Goal: Contribute content: Contribute content

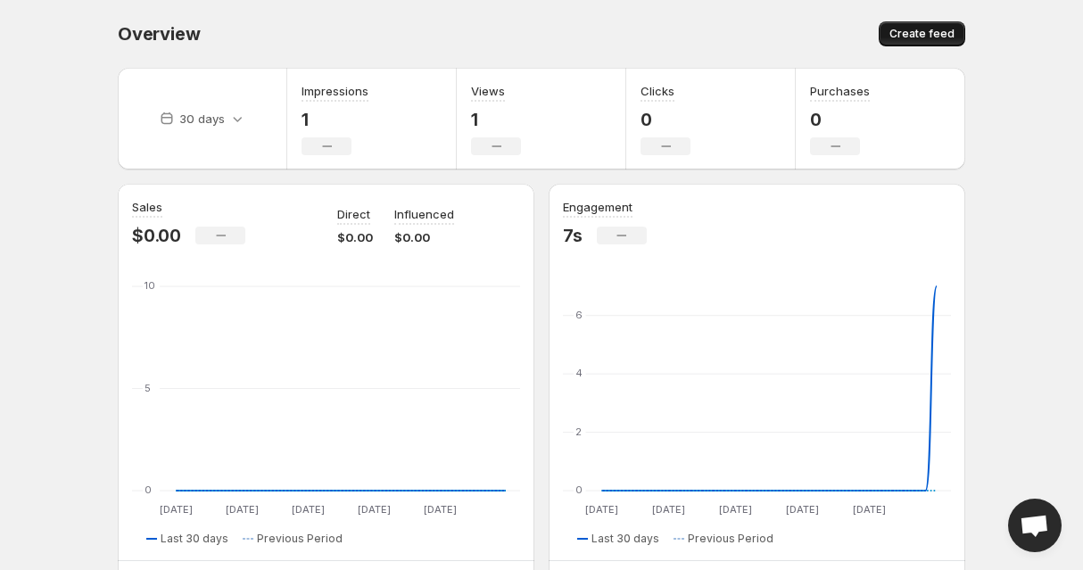
click at [909, 31] on span "Create feed" at bounding box center [921, 34] width 65 height 14
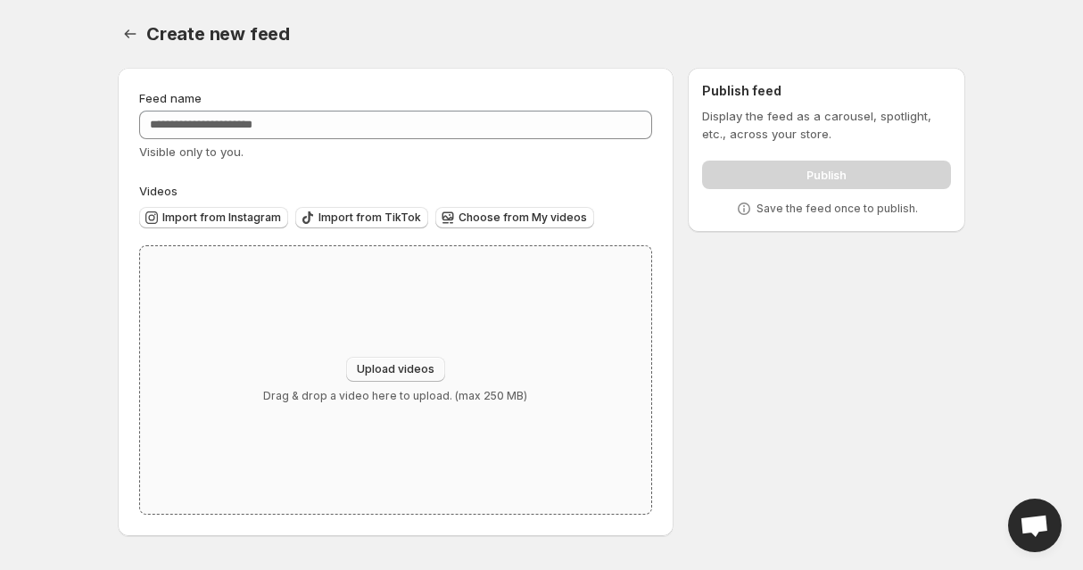
click at [391, 373] on span "Upload videos" at bounding box center [396, 369] width 78 height 14
type input "**********"
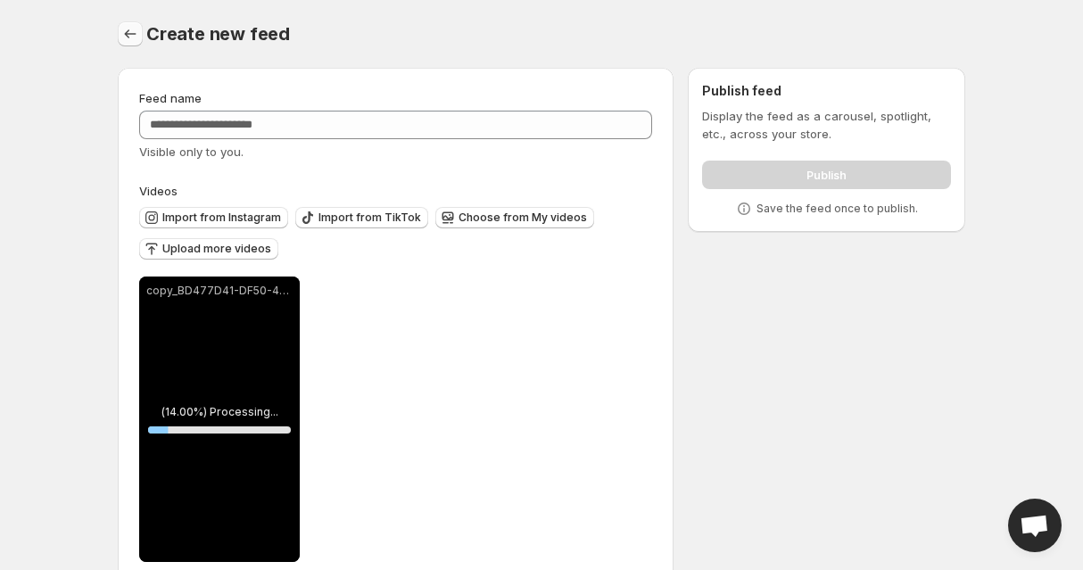
click at [132, 37] on icon "Settings" at bounding box center [130, 34] width 18 height 18
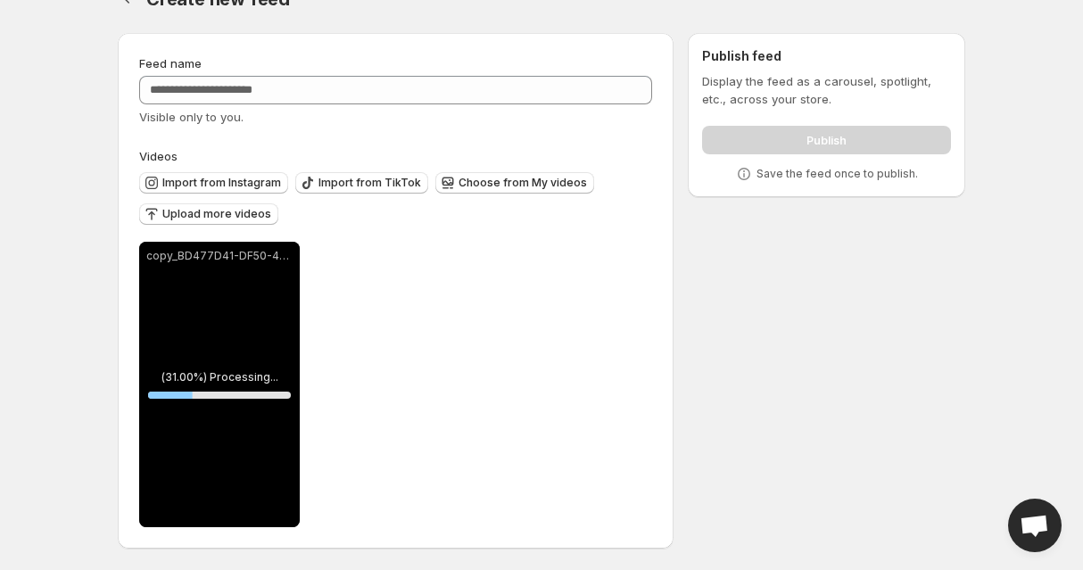
scroll to position [35, 0]
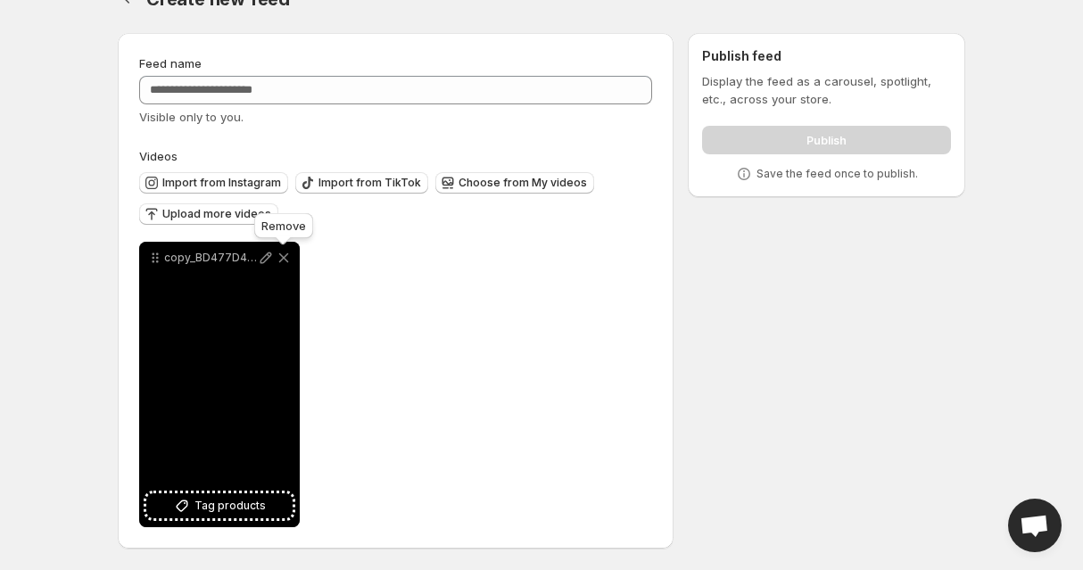
click at [287, 257] on icon at bounding box center [284, 258] width 18 height 18
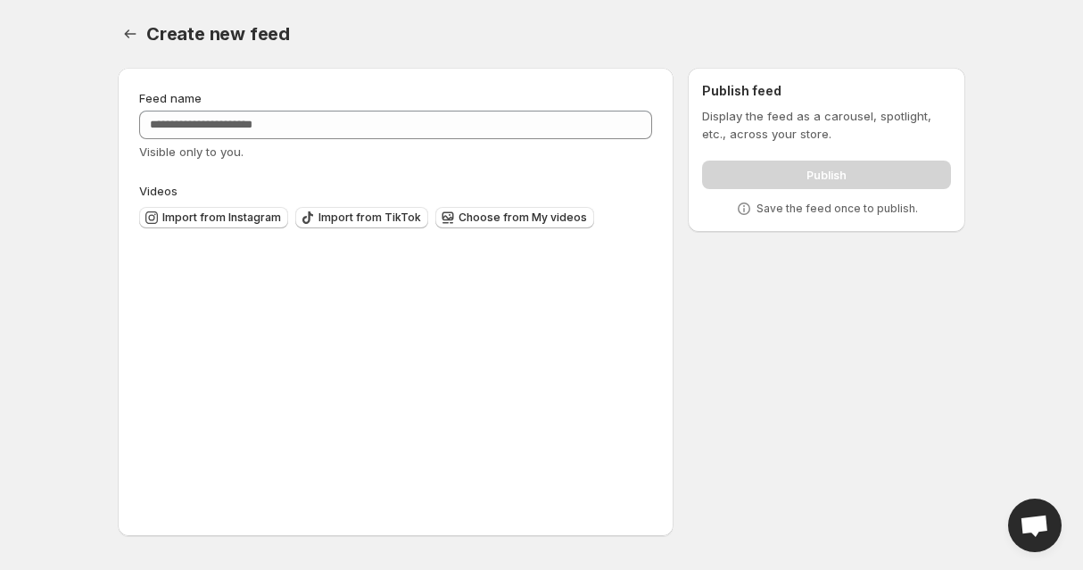
scroll to position [0, 0]
click at [126, 30] on icon "Settings" at bounding box center [130, 34] width 18 height 18
click at [132, 35] on icon "Settings" at bounding box center [130, 34] width 18 height 18
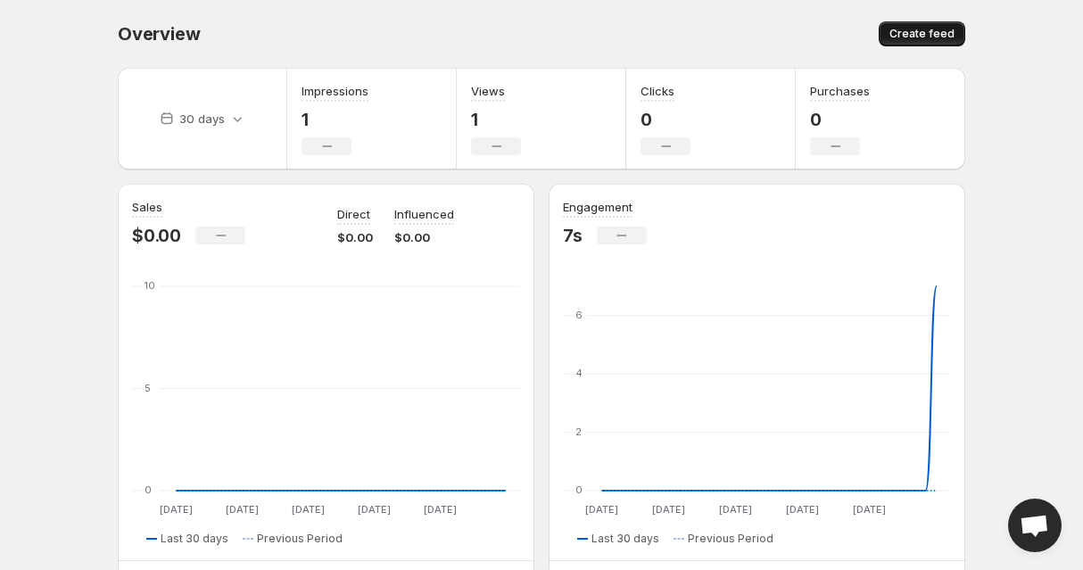
click at [936, 28] on span "Create feed" at bounding box center [921, 34] width 65 height 14
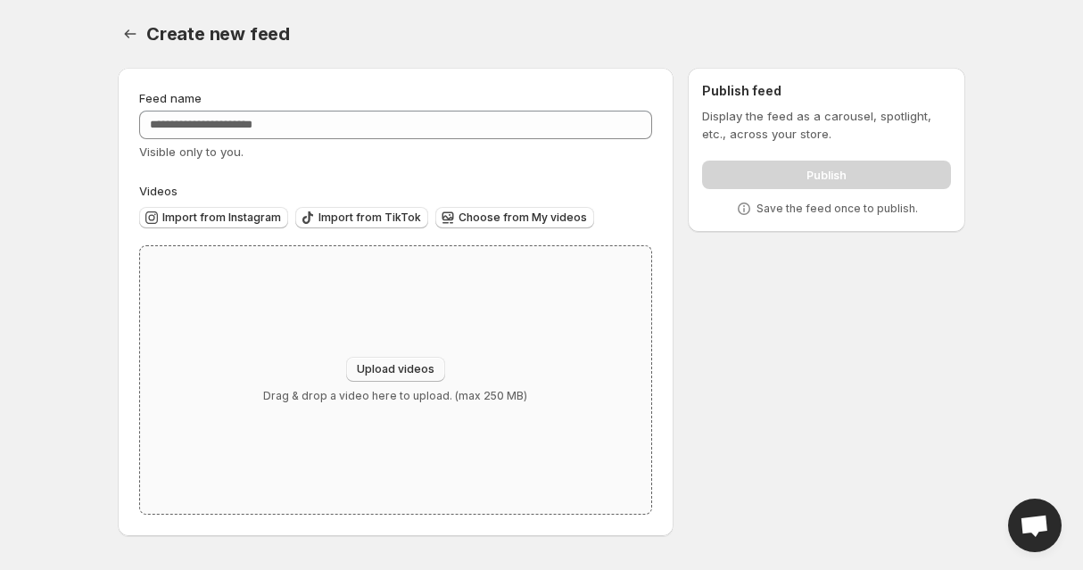
click at [369, 371] on span "Upload videos" at bounding box center [396, 369] width 78 height 14
type input "**********"
click at [129, 36] on icon "Settings" at bounding box center [130, 34] width 18 height 18
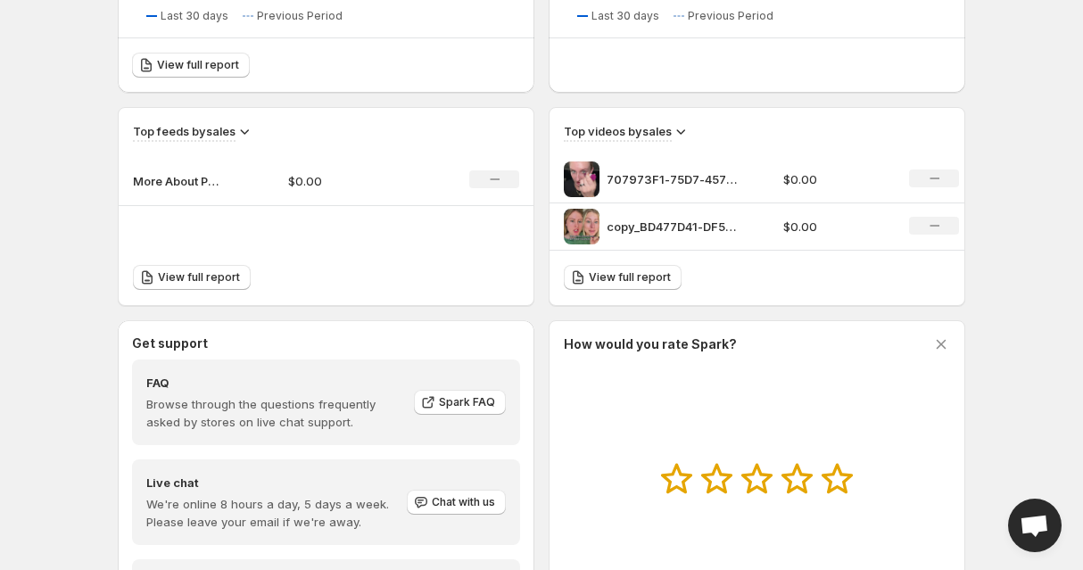
scroll to position [529, 0]
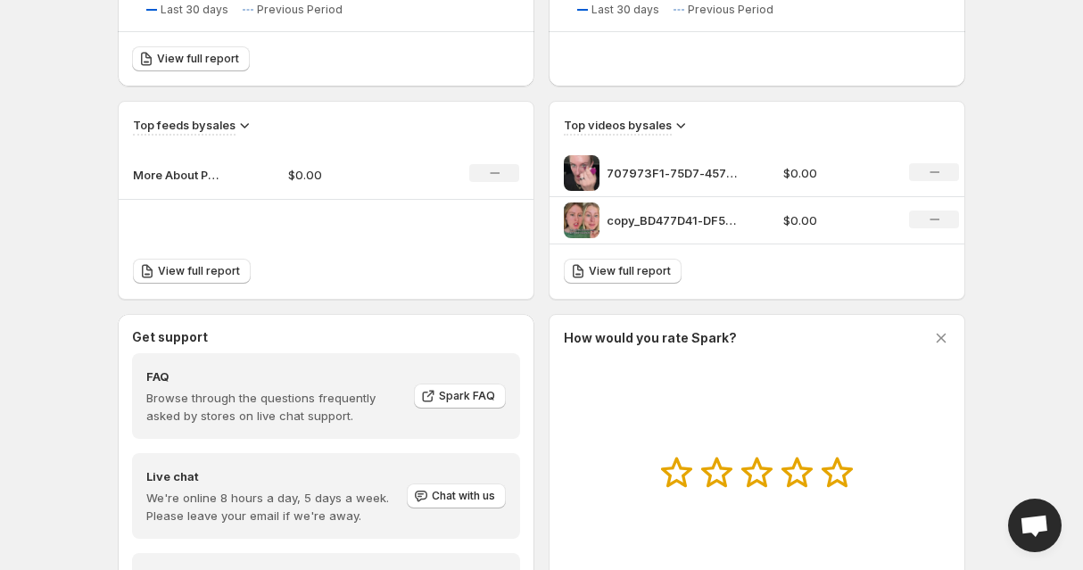
click at [676, 129] on icon at bounding box center [681, 125] width 18 height 18
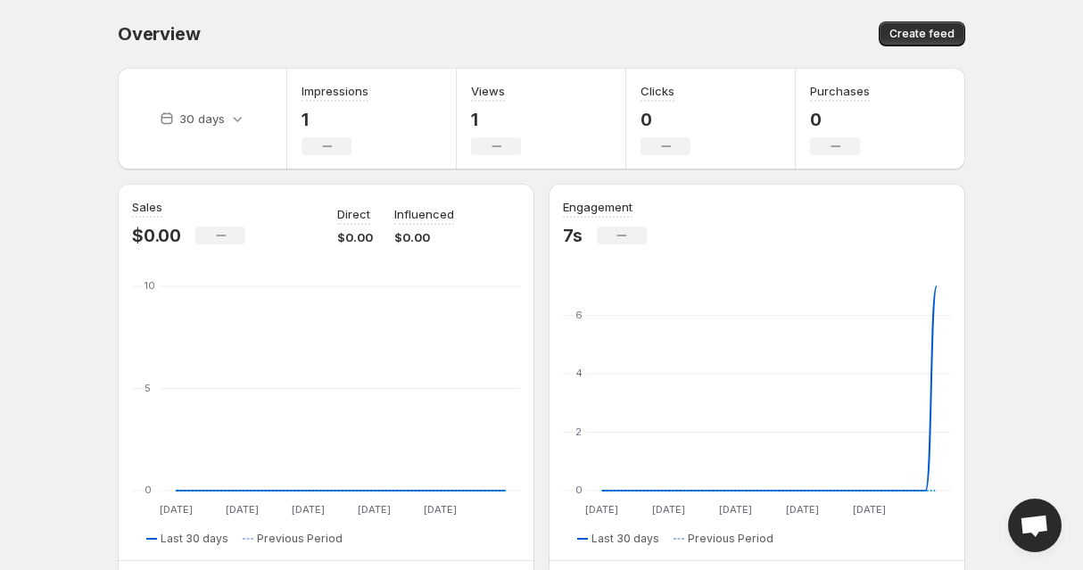
scroll to position [0, 0]
click at [622, 39] on div "Create feed" at bounding box center [756, 33] width 418 height 25
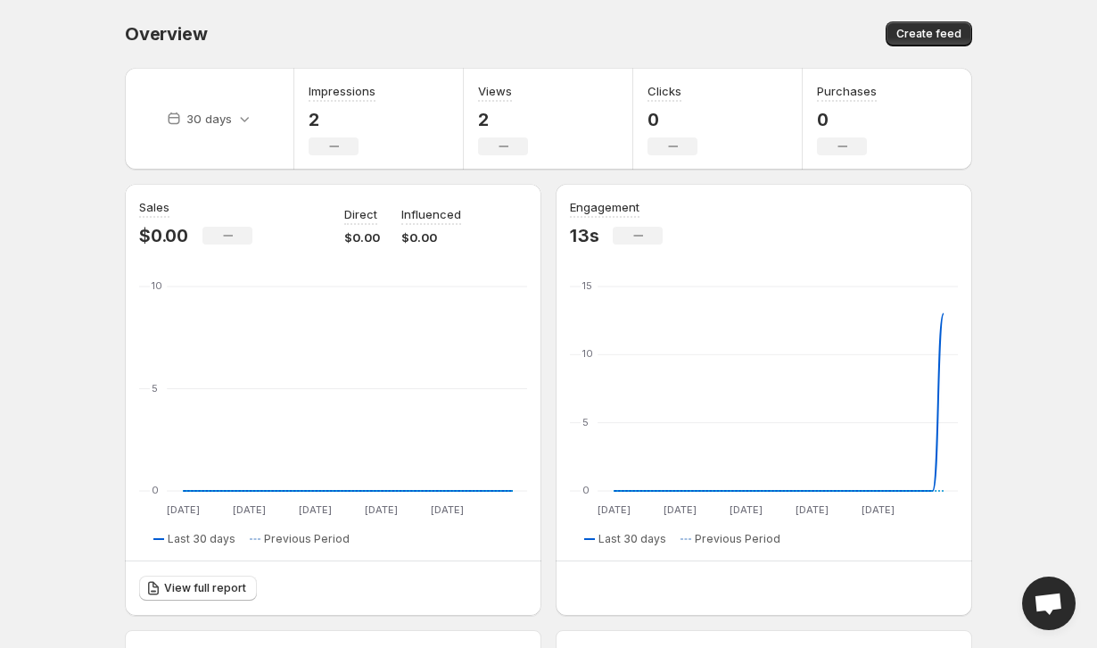
click at [412, 43] on div "Overview" at bounding box center [332, 33] width 415 height 25
click at [928, 41] on button "Create feed" at bounding box center [929, 33] width 87 height 25
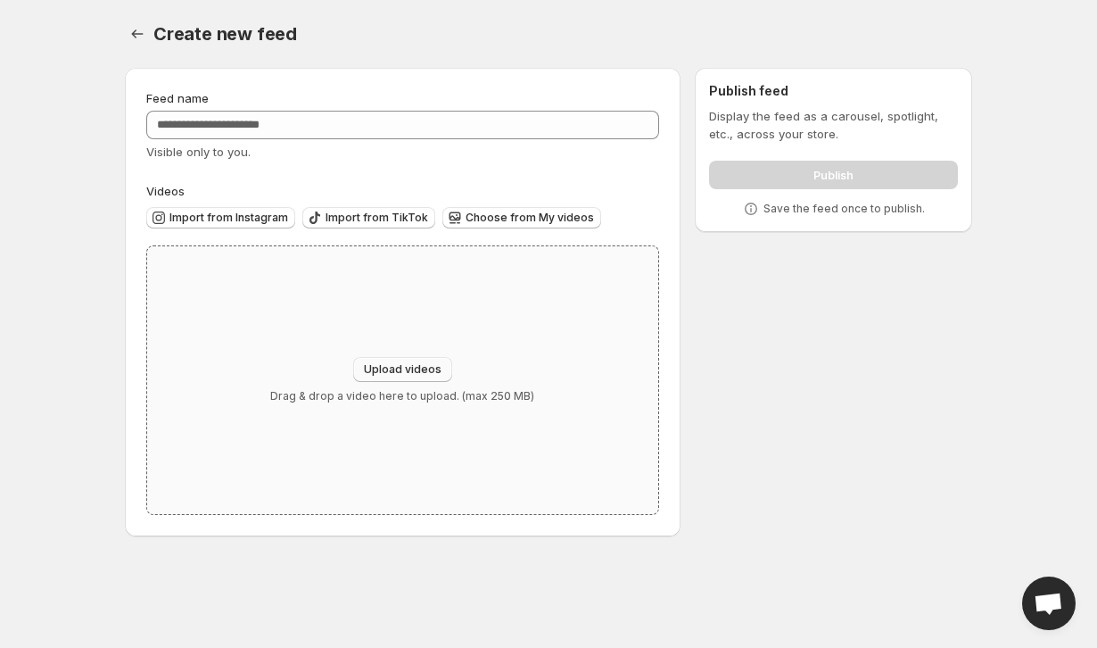
click at [405, 365] on span "Upload videos" at bounding box center [403, 369] width 78 height 14
type input "**********"
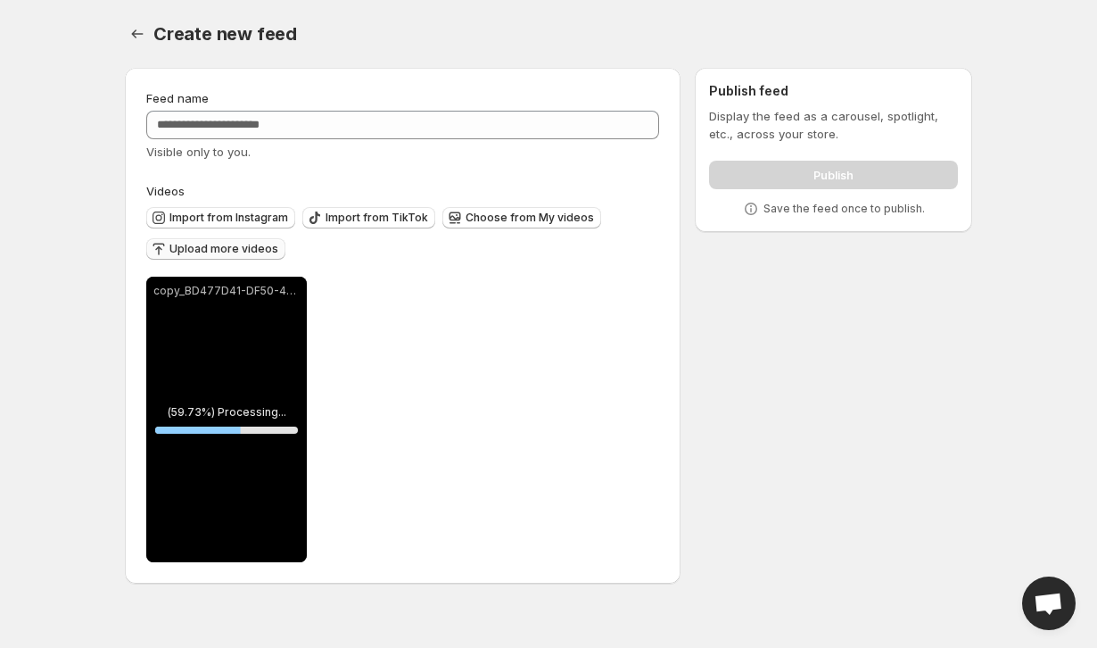
click at [223, 252] on span "Upload more videos" at bounding box center [223, 249] width 109 height 14
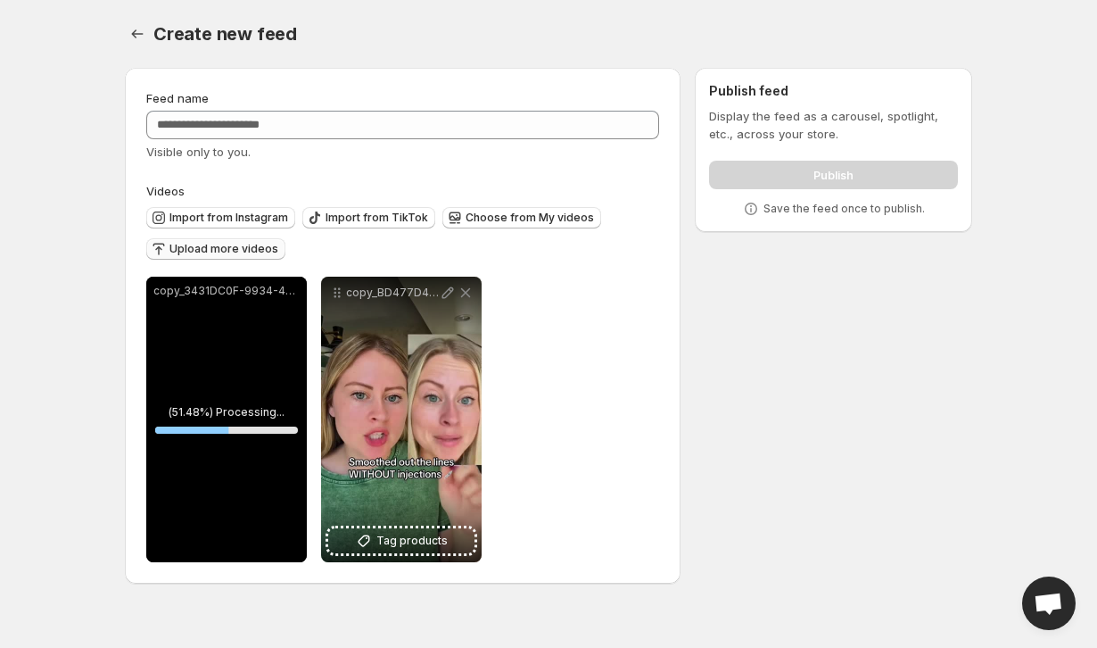
click at [241, 247] on span "Upload more videos" at bounding box center [223, 249] width 109 height 14
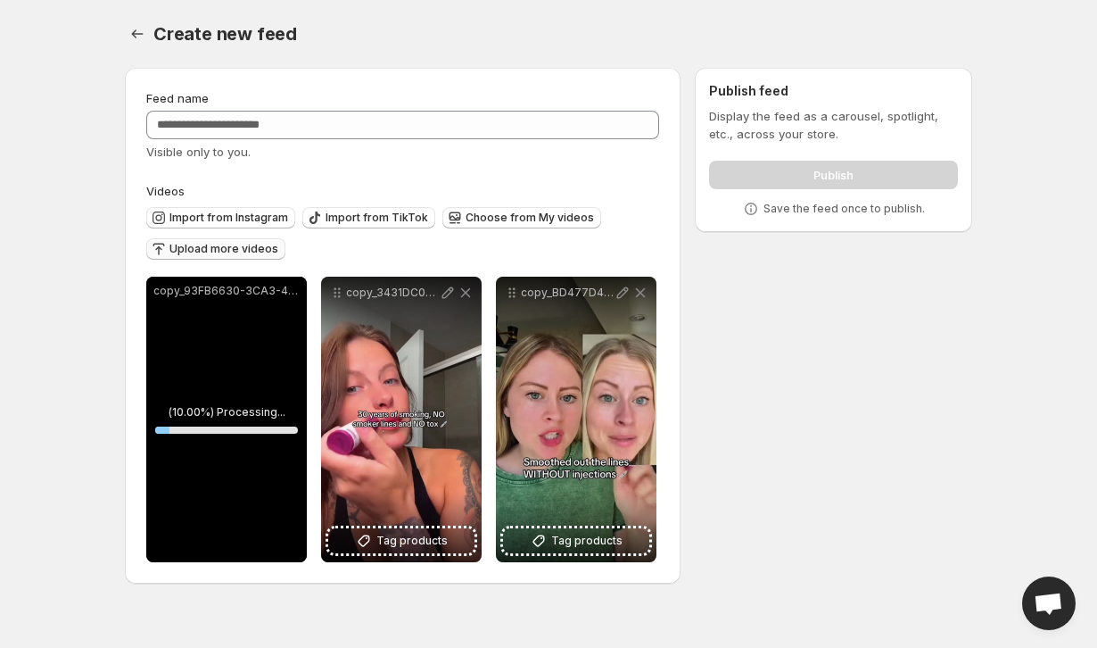
click at [259, 248] on span "Upload more videos" at bounding box center [223, 249] width 109 height 14
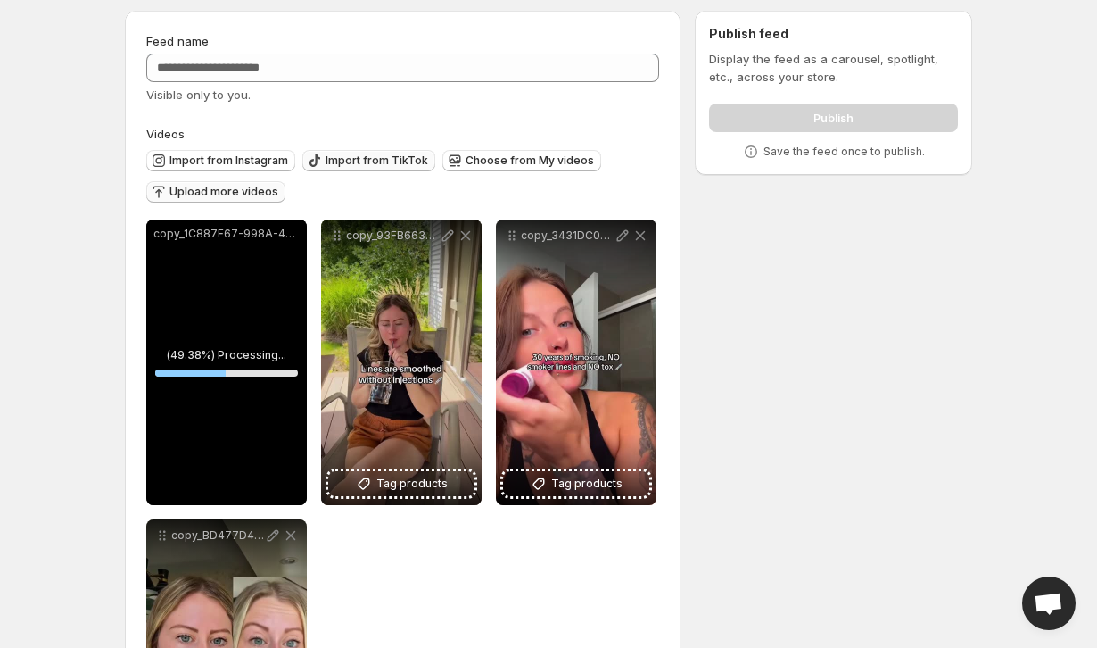
scroll to position [59, 0]
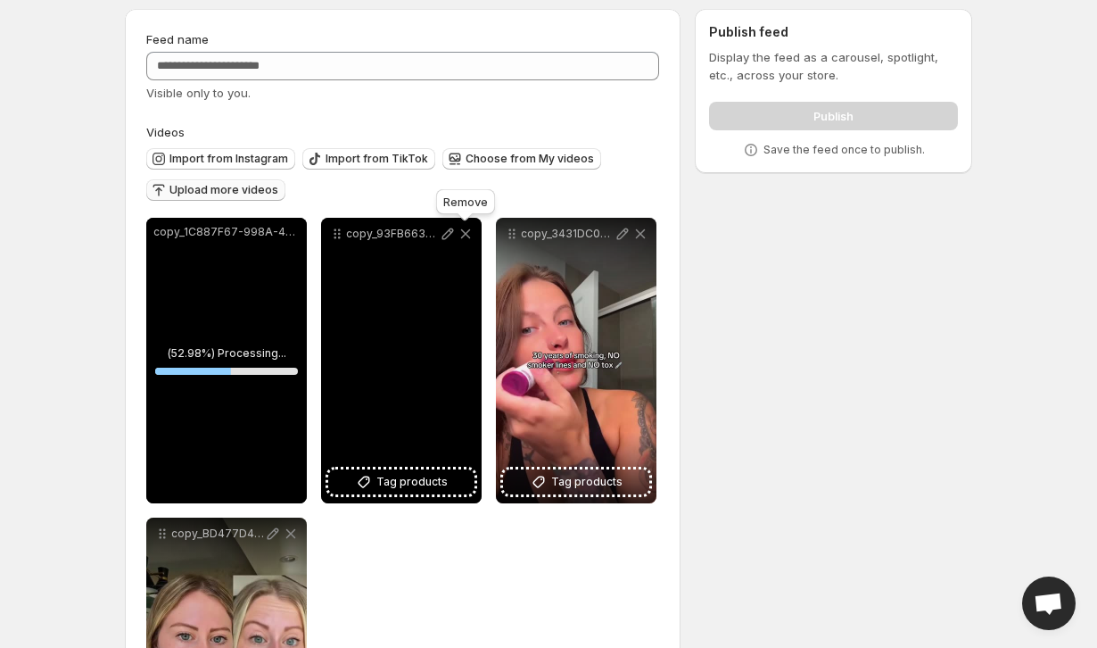
click at [466, 235] on icon at bounding box center [466, 234] width 10 height 10
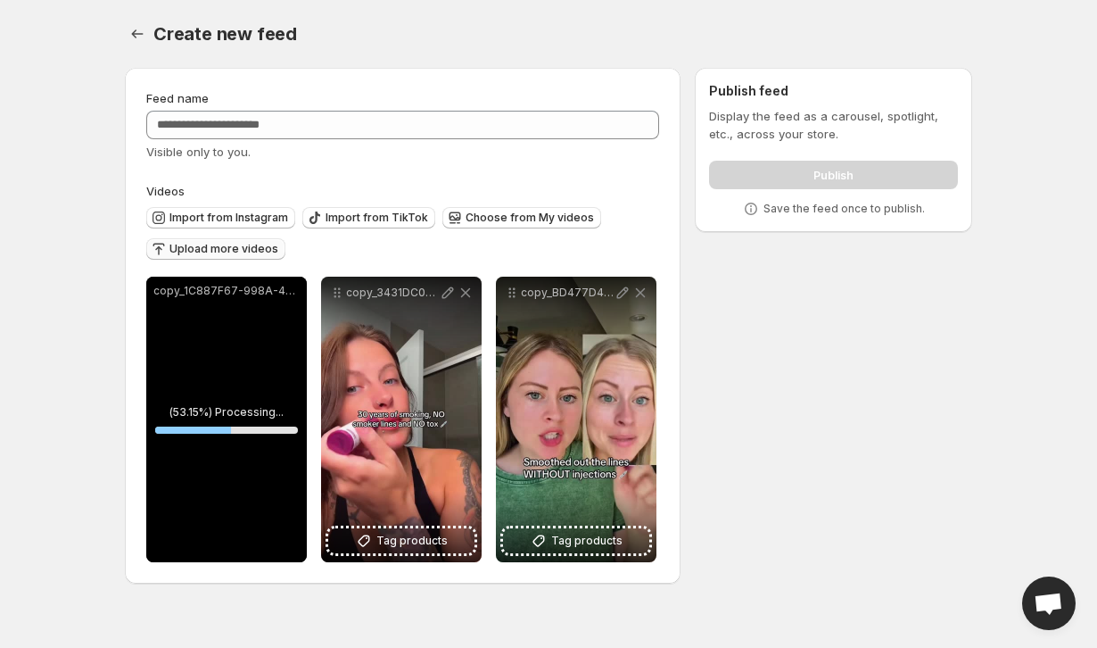
scroll to position [0, 0]
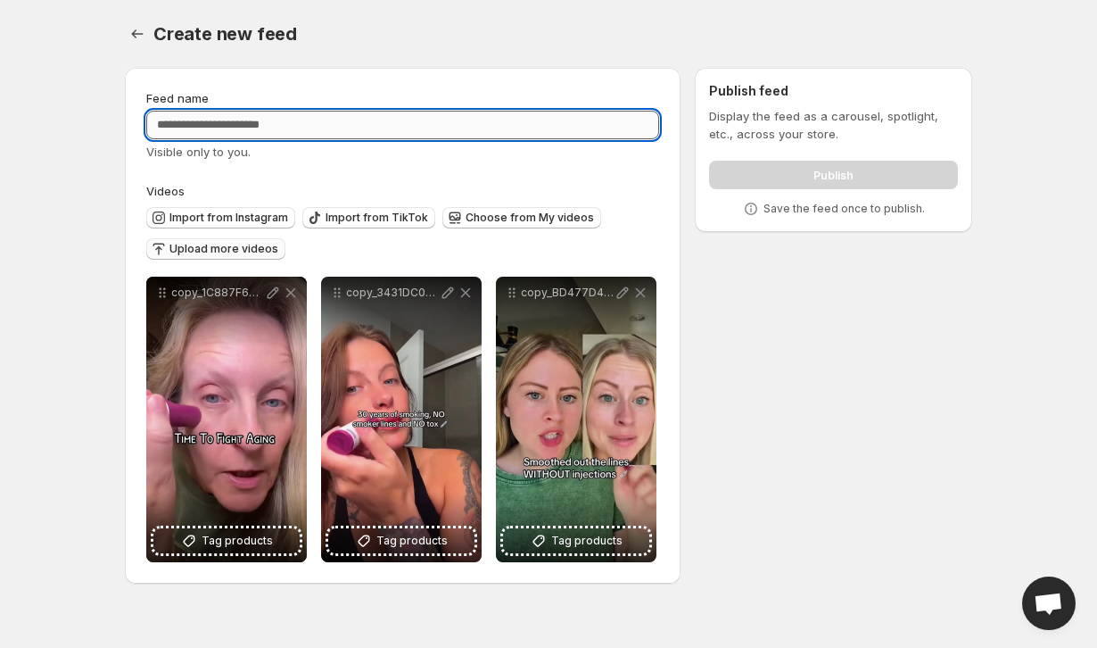
click at [363, 136] on input "Feed name" at bounding box center [402, 125] width 513 height 29
type input "**********"
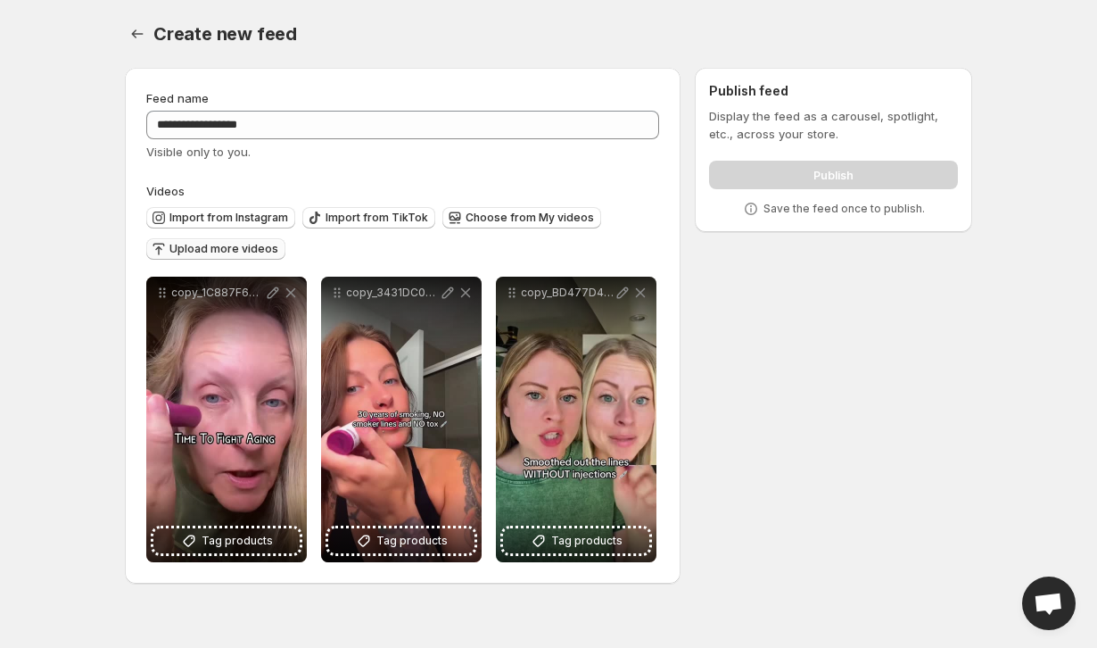
click at [514, 37] on div "Create new feed" at bounding box center [562, 33] width 819 height 25
click at [813, 175] on div "Publish" at bounding box center [833, 171] width 249 height 36
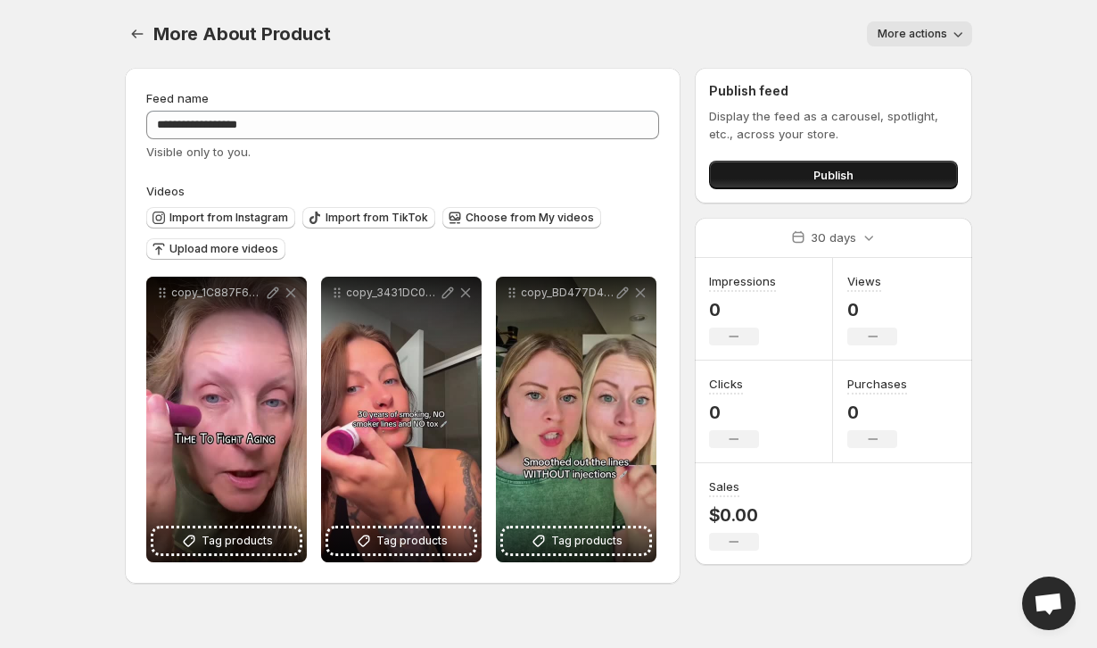
click at [803, 171] on button "Publish" at bounding box center [833, 175] width 249 height 29
click at [146, 38] on button "Settings" at bounding box center [137, 33] width 25 height 25
